Goal: Find specific page/section: Find specific page/section

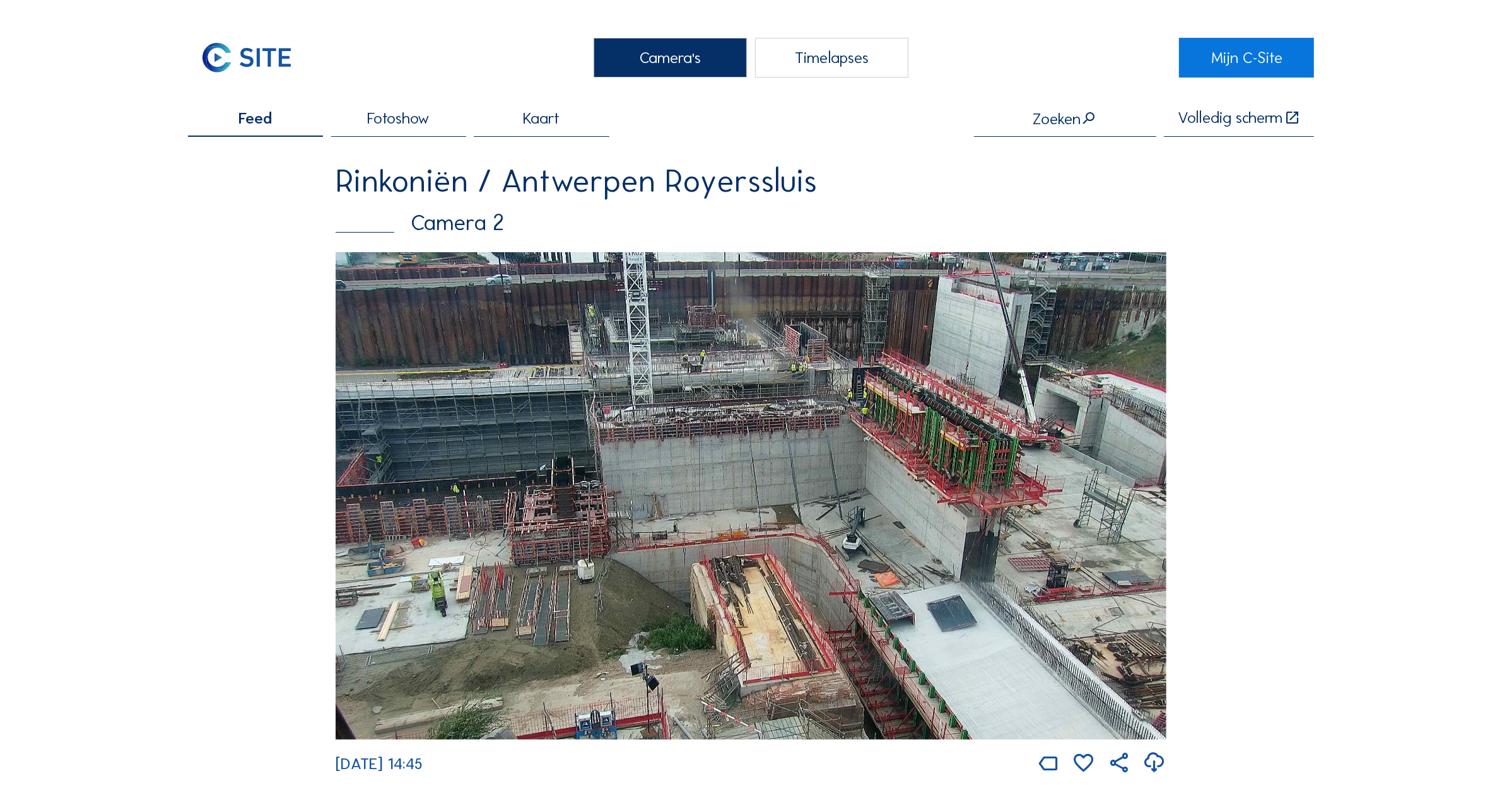
click at [707, 55] on div "Camera's" at bounding box center [670, 58] width 153 height 40
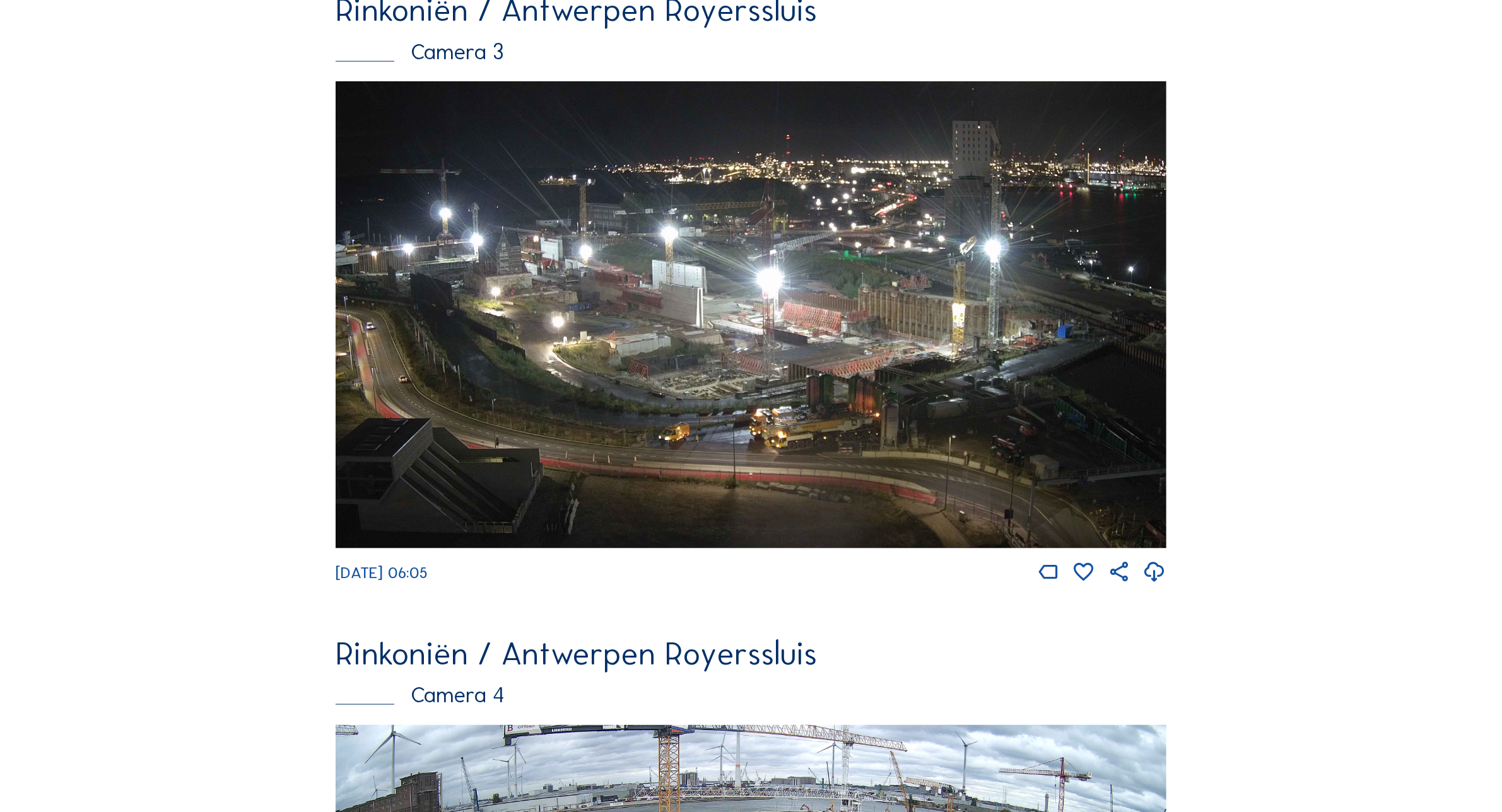
click at [691, 369] on img at bounding box center [750, 315] width 830 height 468
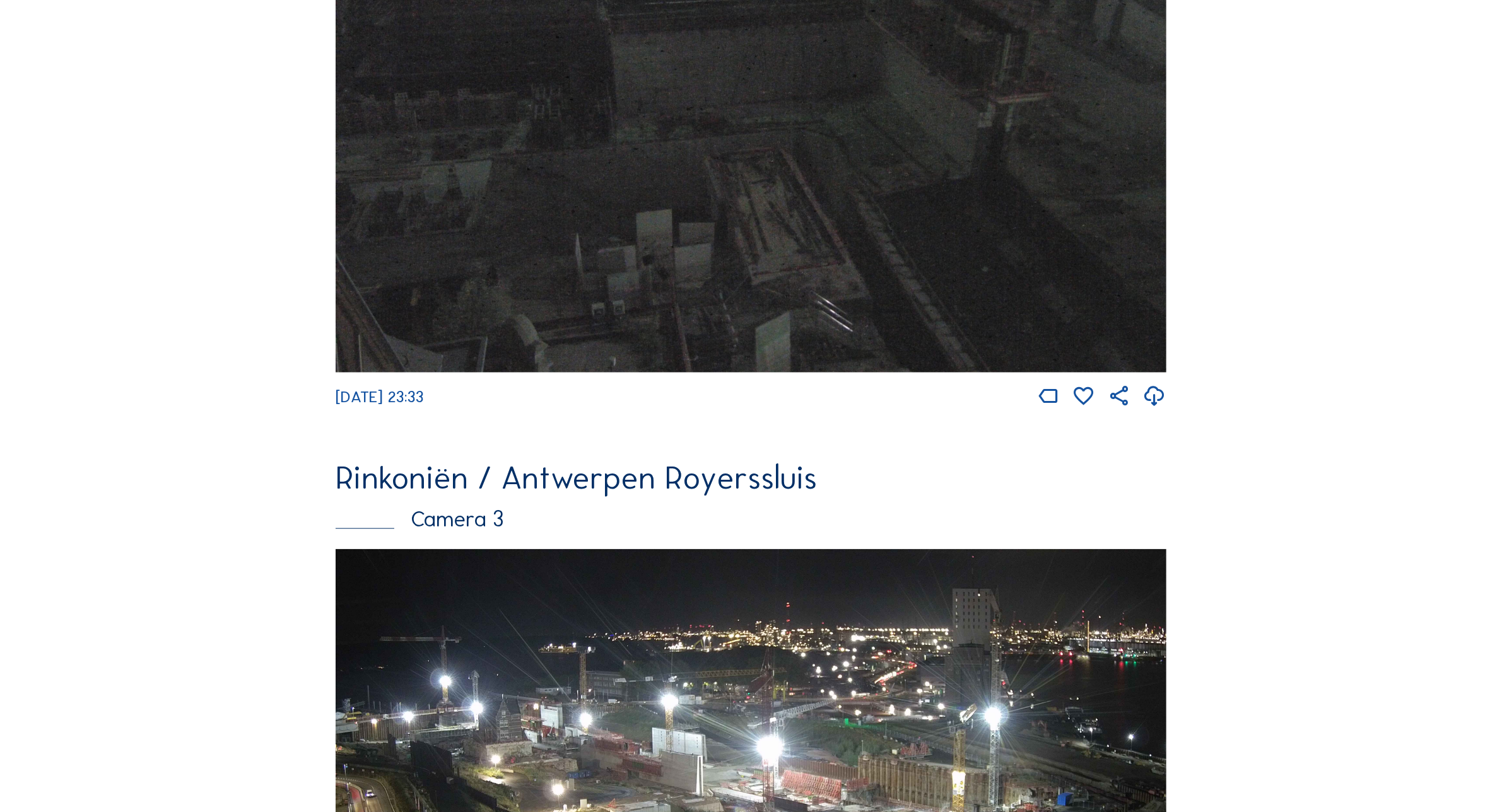
scroll to position [2151, 0]
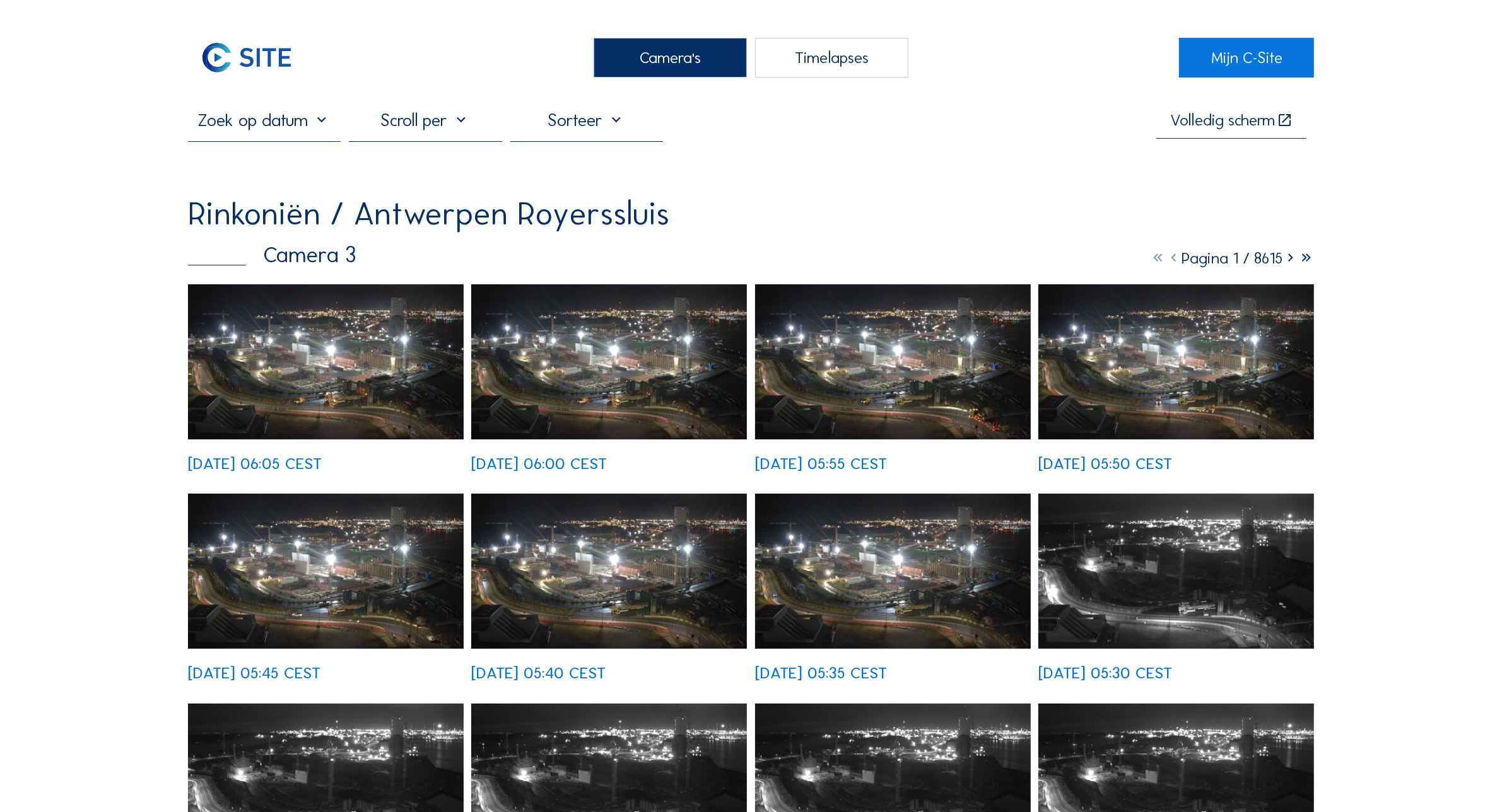
scroll to position [79, 0]
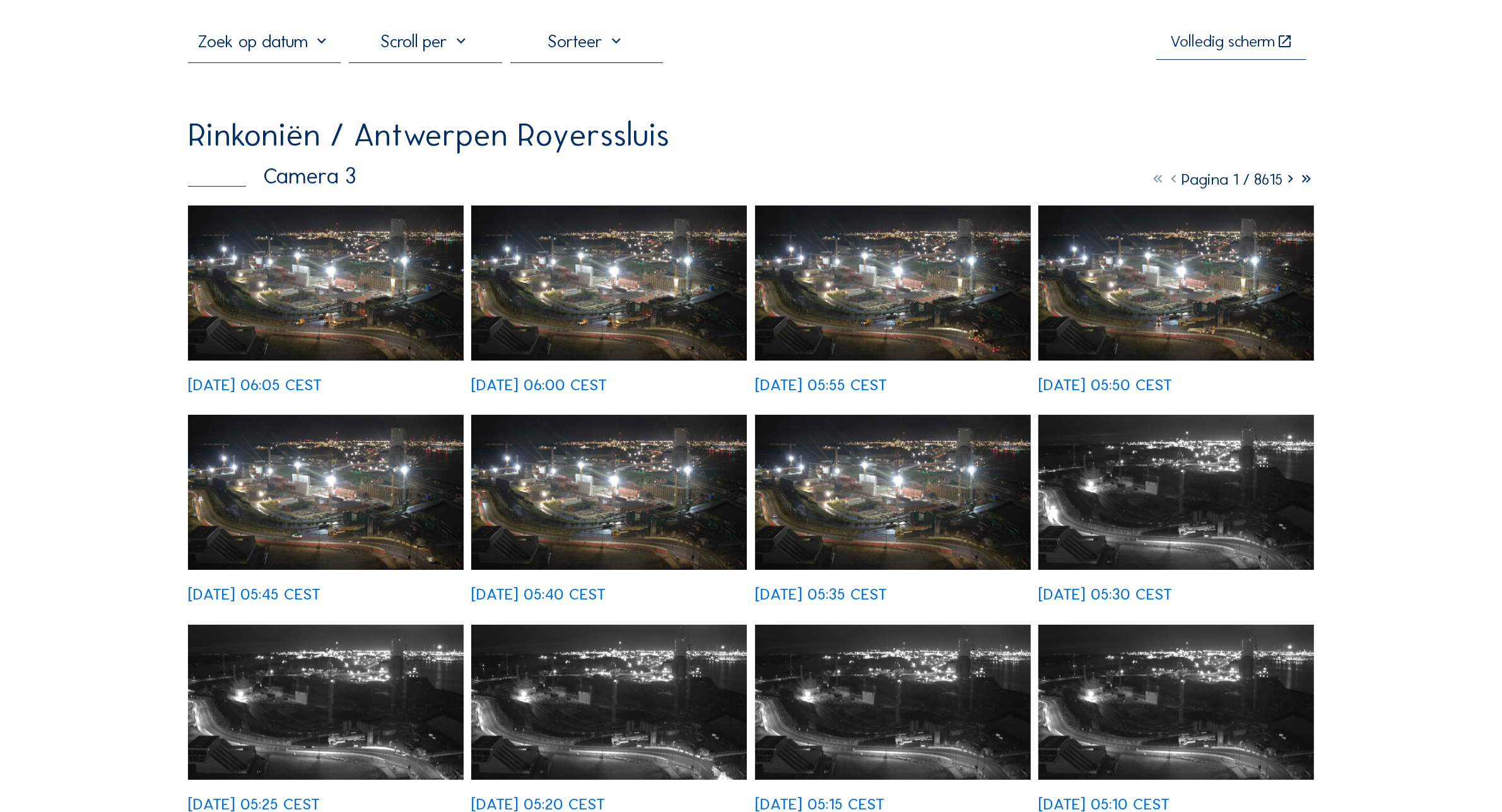
click at [326, 46] on input "text" at bounding box center [264, 41] width 153 height 21
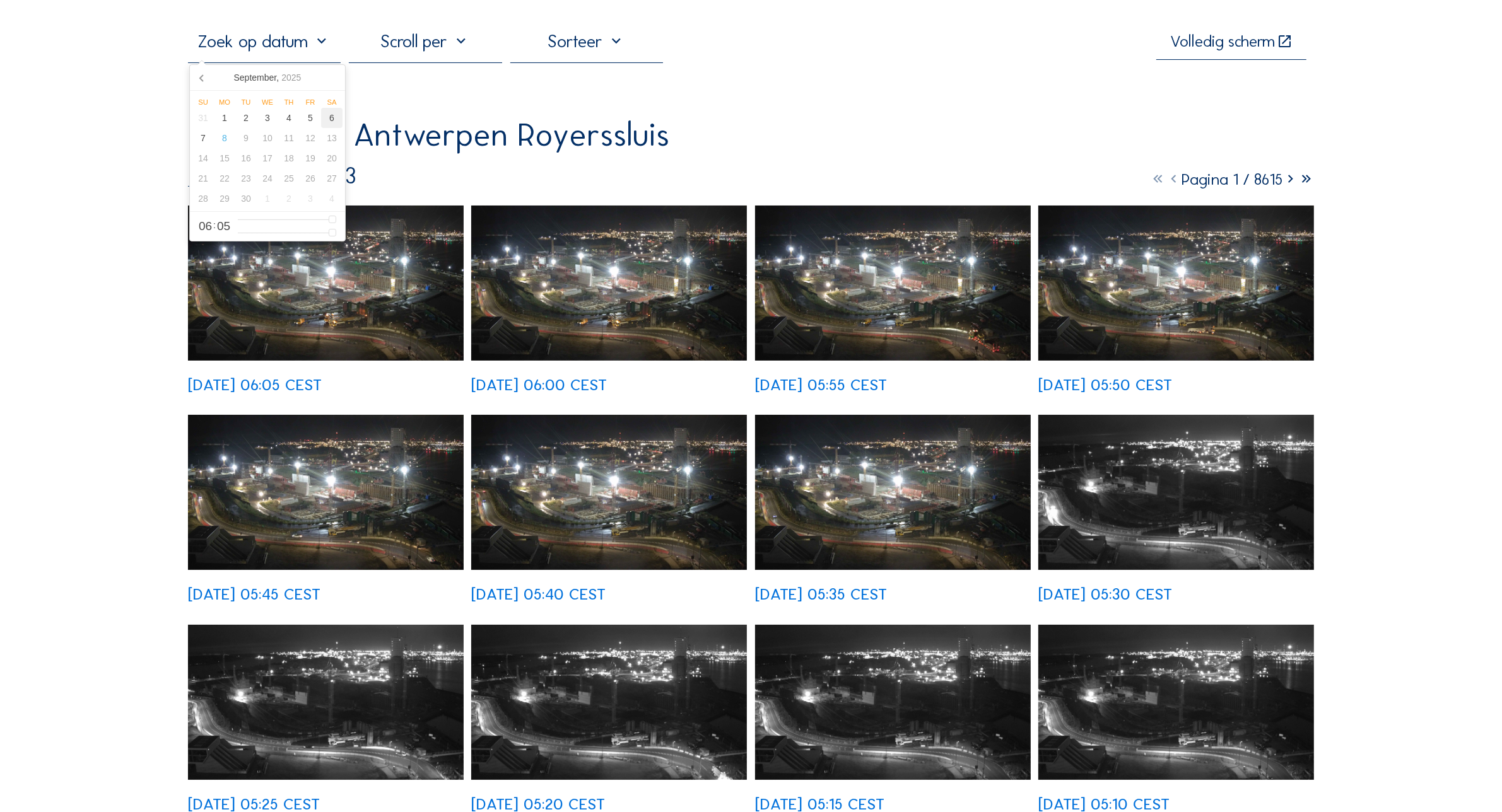
click at [330, 118] on div "6" at bounding box center [332, 117] width 21 height 20
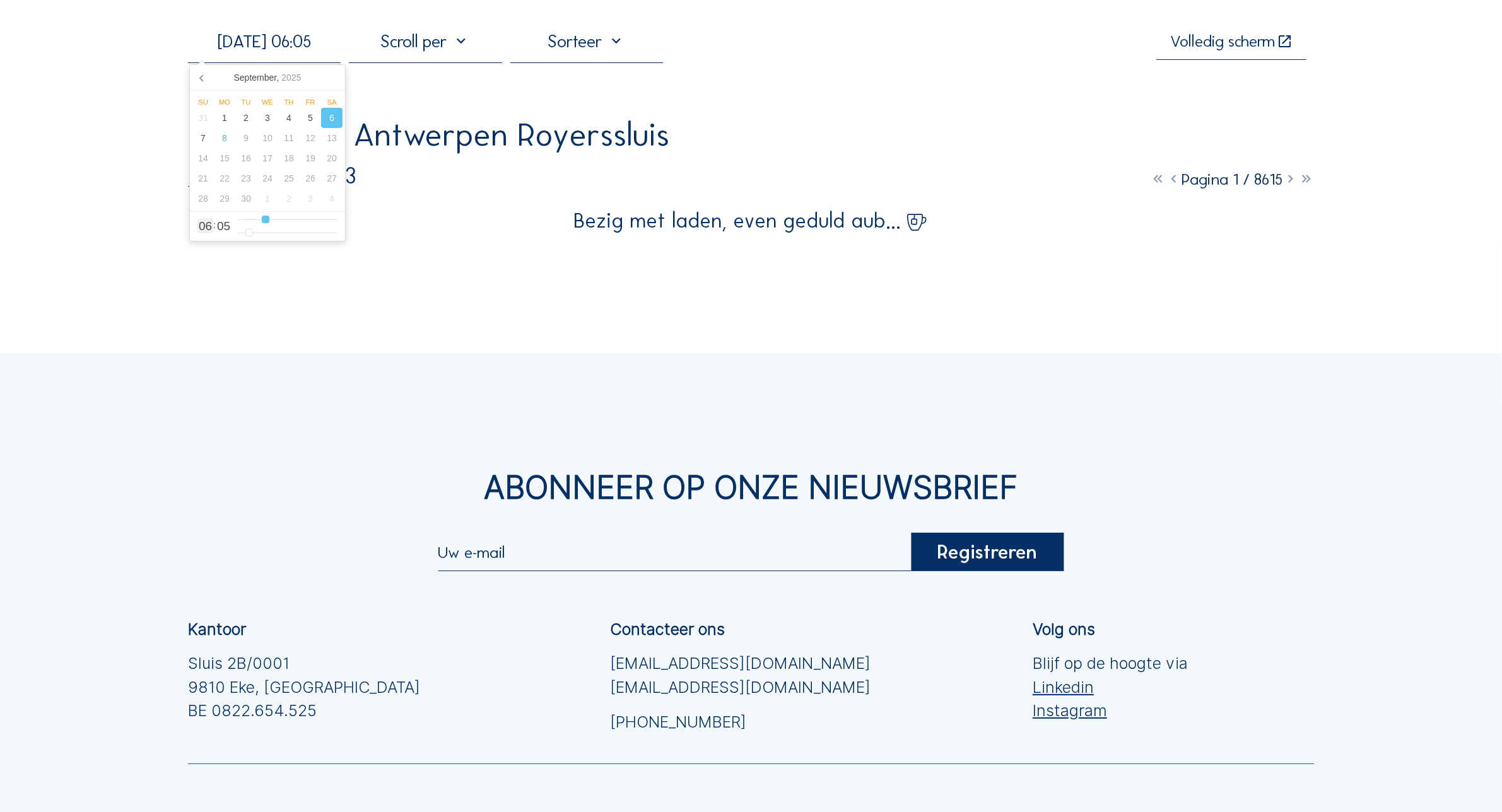
type input "[DATE] 10:05"
type input "10"
click at [279, 219] on input "range" at bounding box center [287, 219] width 98 height 11
click at [152, 361] on div "Abonneer op onze nieuwsbrief Registreren Kantoor Sluis 2B/0001 [GEOGRAPHIC_DATA…" at bounding box center [751, 674] width 1502 height 643
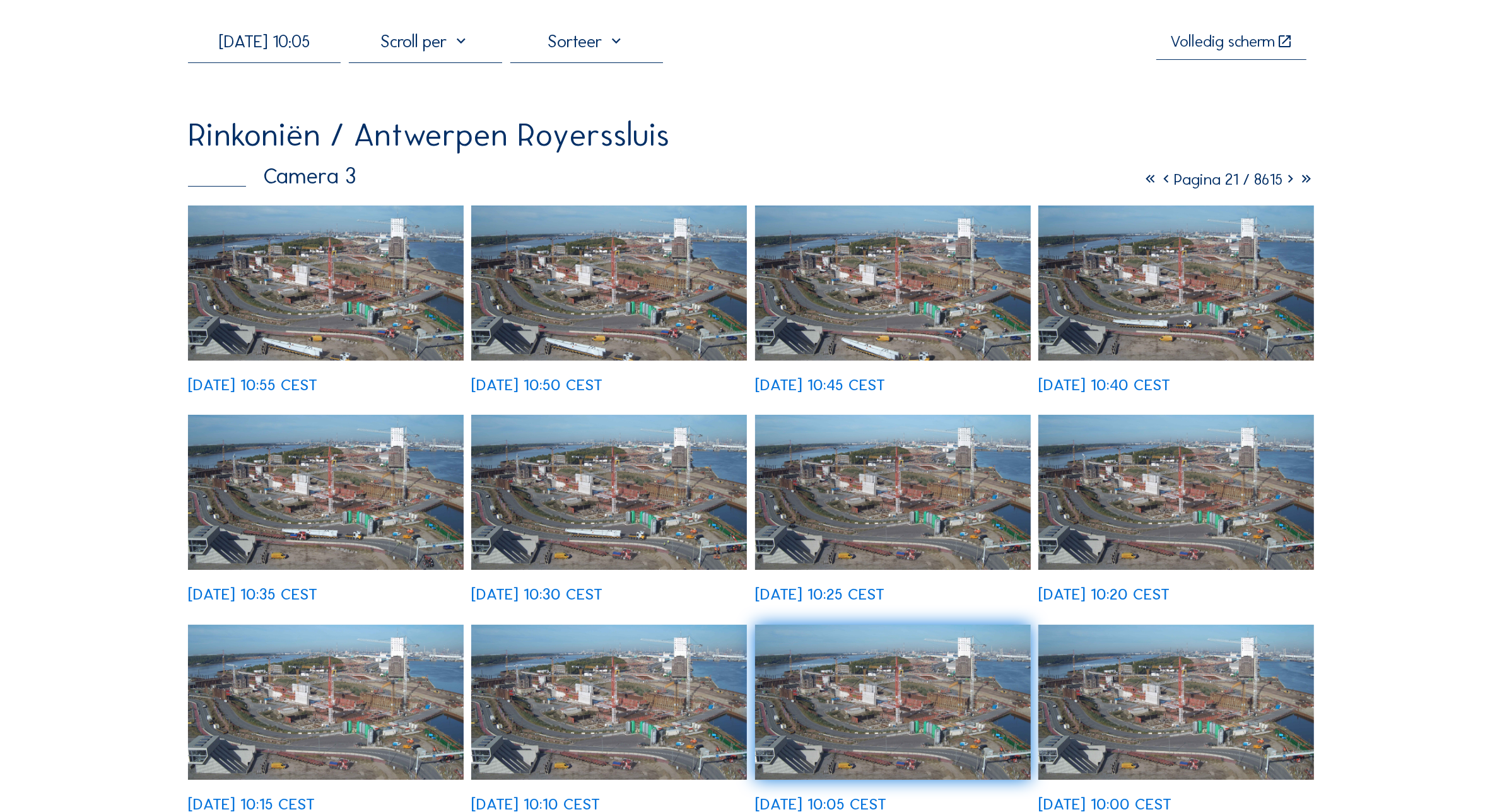
click at [314, 303] on img at bounding box center [326, 283] width 276 height 155
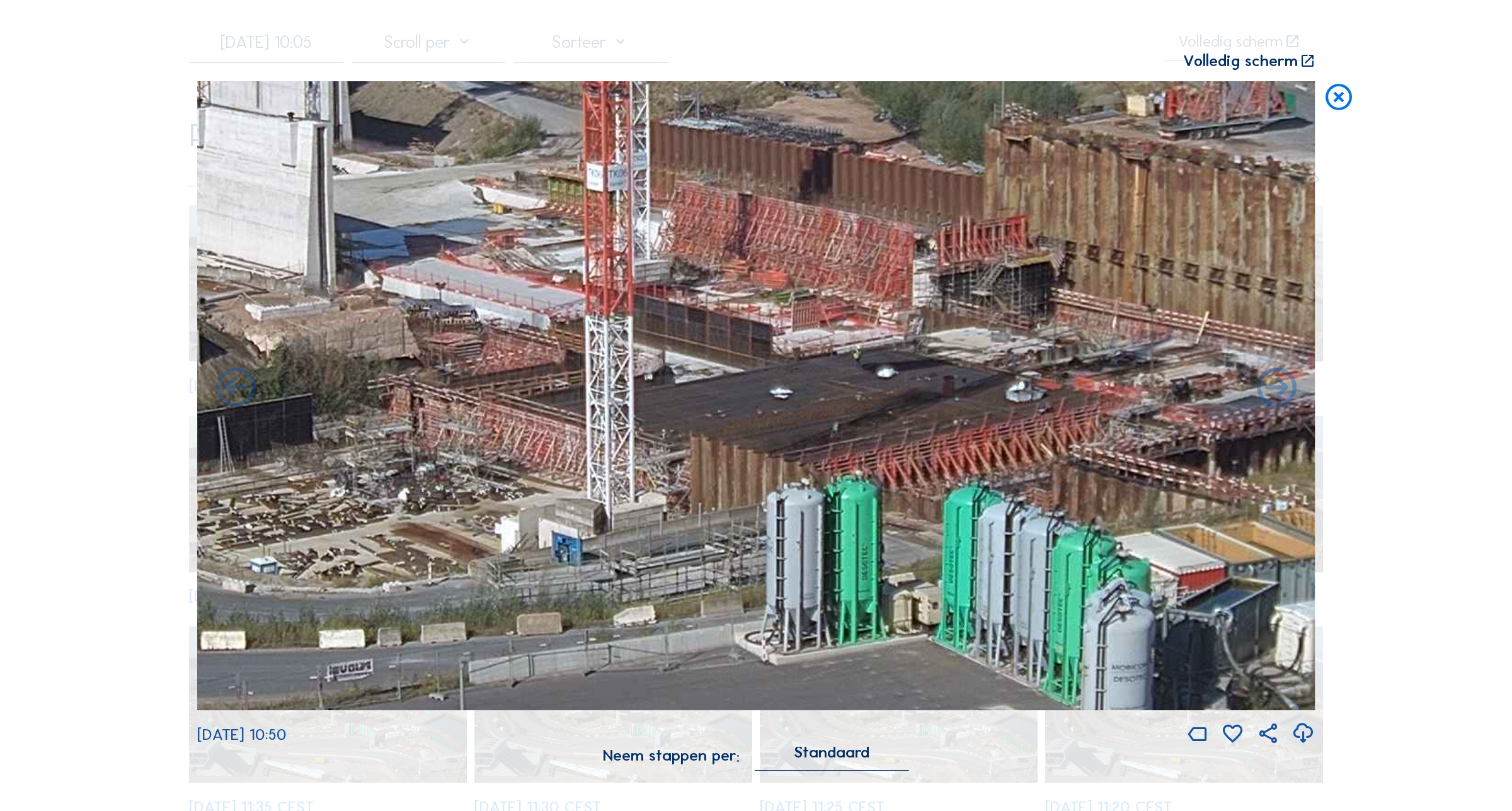
drag, startPoint x: 909, startPoint y: 574, endPoint x: 912, endPoint y: 499, distance: 75.1
click at [939, 527] on img at bounding box center [756, 395] width 1118 height 628
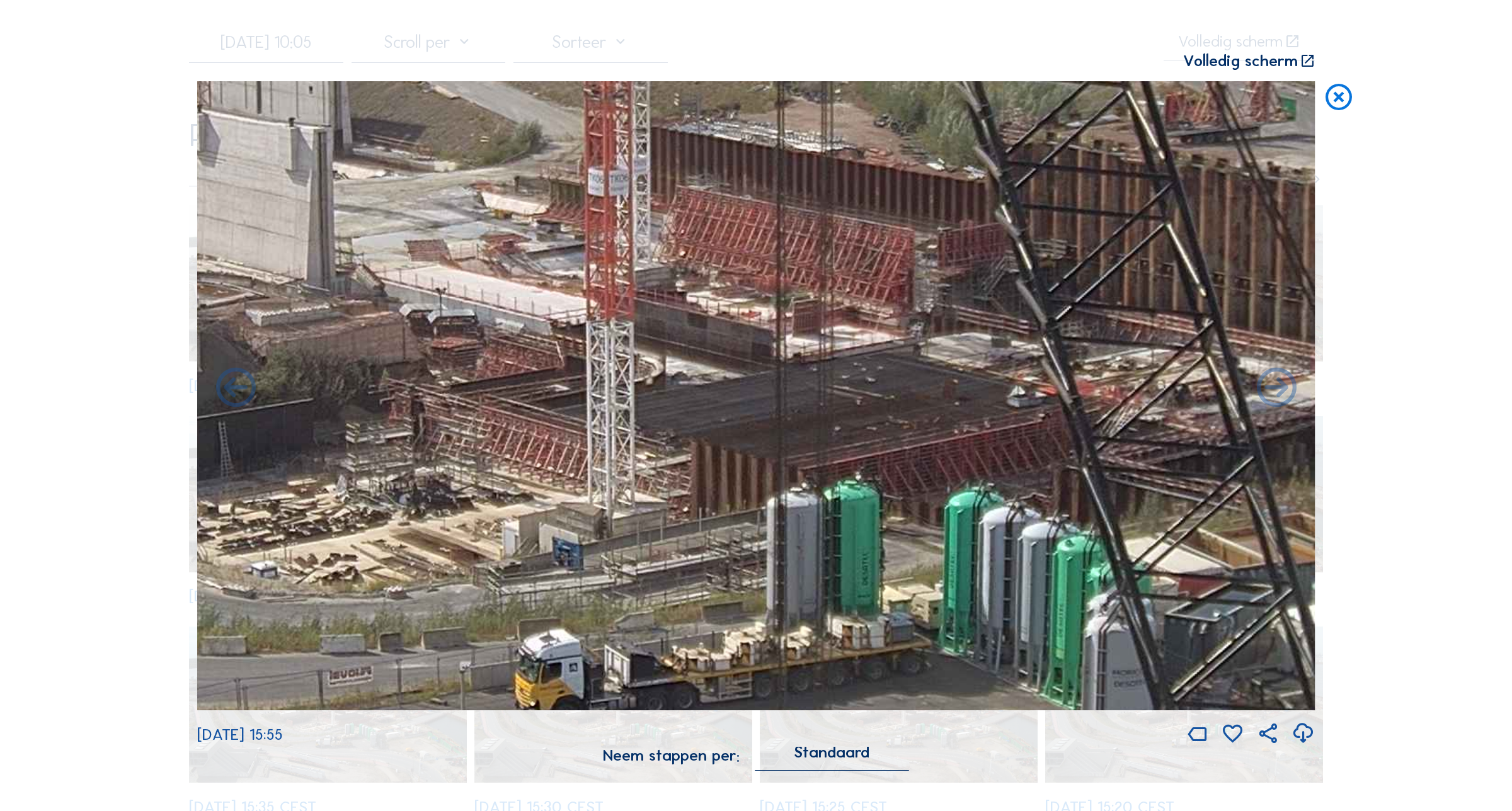
click at [1331, 110] on icon at bounding box center [1339, 98] width 32 height 33
